Goal: Task Accomplishment & Management: Manage account settings

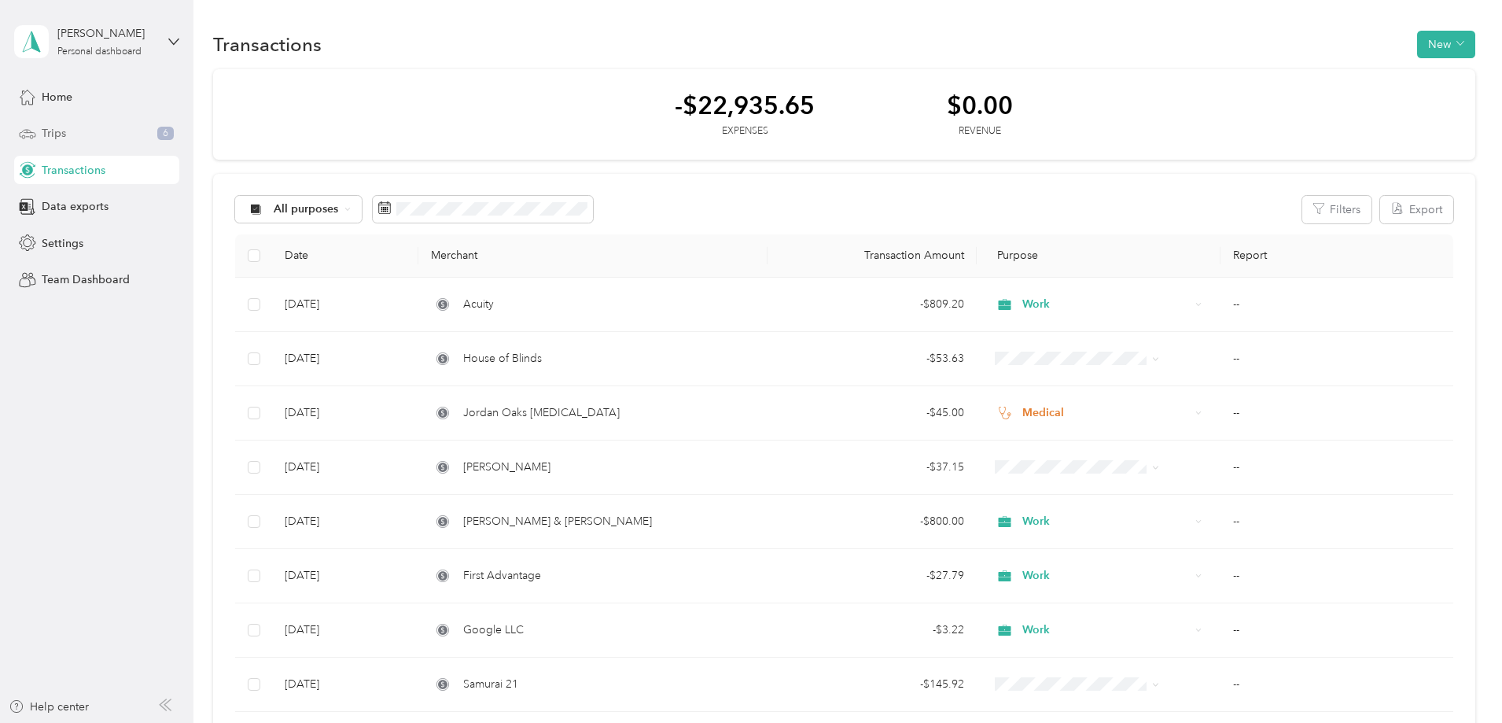
click at [141, 140] on div "Trips 6" at bounding box center [96, 134] width 165 height 28
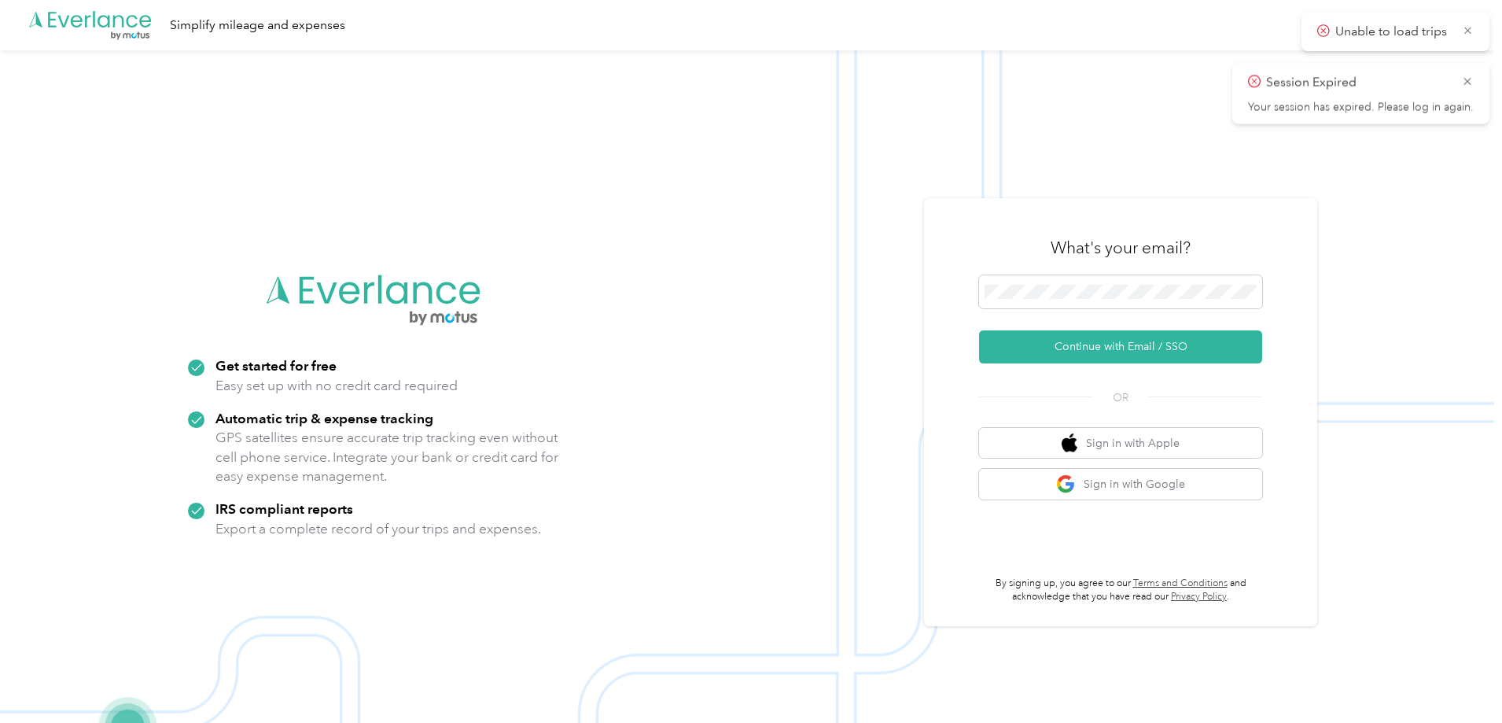
click at [47, 90] on img at bounding box center [747, 411] width 1494 height 723
